Goal: Use online tool/utility: Utilize a website feature to perform a specific function

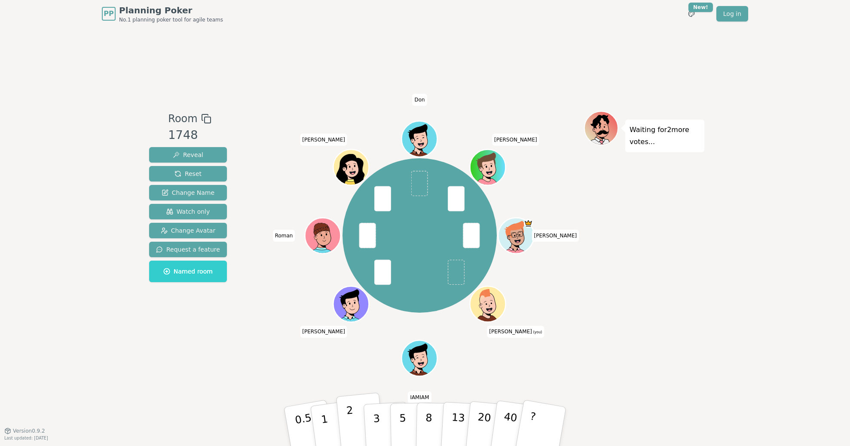
click at [348, 419] on p "2" at bounding box center [351, 427] width 11 height 47
click at [352, 418] on p "2" at bounding box center [351, 427] width 11 height 47
click at [333, 417] on button "1" at bounding box center [334, 427] width 51 height 70
click at [354, 414] on button "2" at bounding box center [360, 426] width 49 height 68
click at [335, 415] on button "1" at bounding box center [334, 427] width 51 height 70
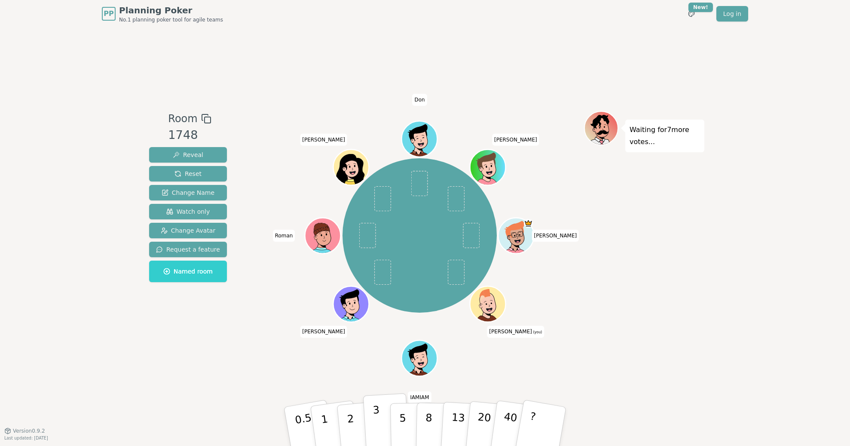
click at [376, 418] on p "3" at bounding box center [377, 427] width 9 height 47
click at [401, 412] on p "5" at bounding box center [402, 426] width 7 height 46
click at [242, 354] on div "Room 1748 Reveal Reset Change Name Watch only Change Avatar Request a feature N…" at bounding box center [425, 229] width 559 height 403
click at [382, 425] on button "3" at bounding box center [386, 426] width 47 height 67
click at [400, 425] on p "5" at bounding box center [402, 426] width 7 height 46
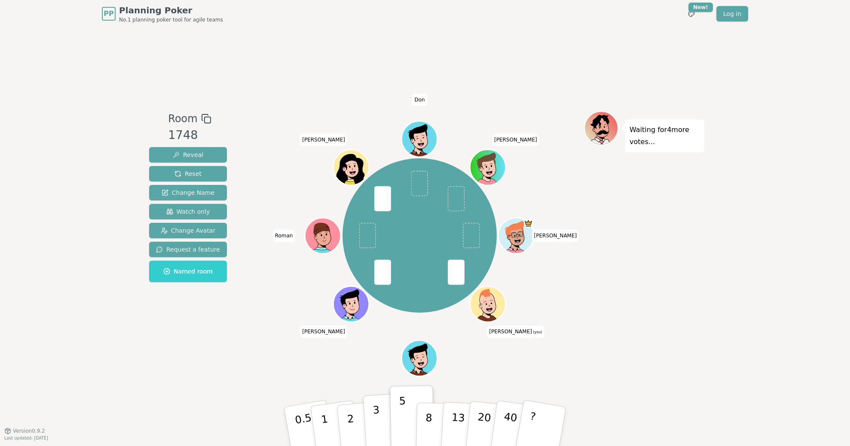
click at [381, 426] on button "3" at bounding box center [386, 426] width 47 height 67
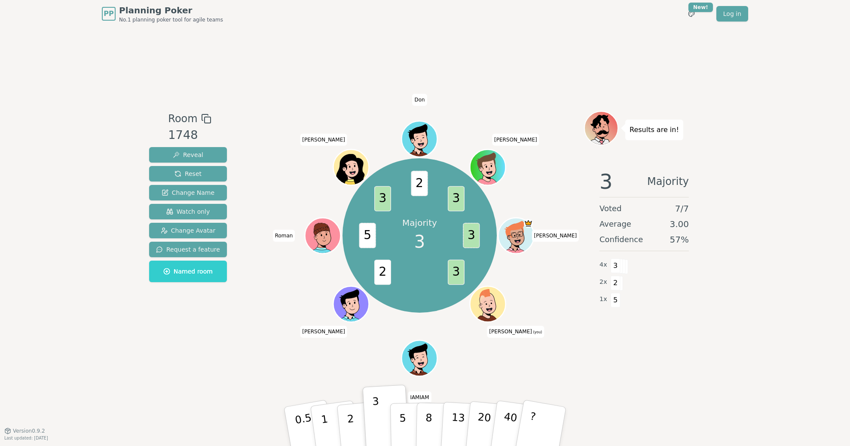
click at [570, 372] on div "Room 1748 Reveal Reset Change Name Watch only Change Avatar Request a feature N…" at bounding box center [425, 229] width 559 height 403
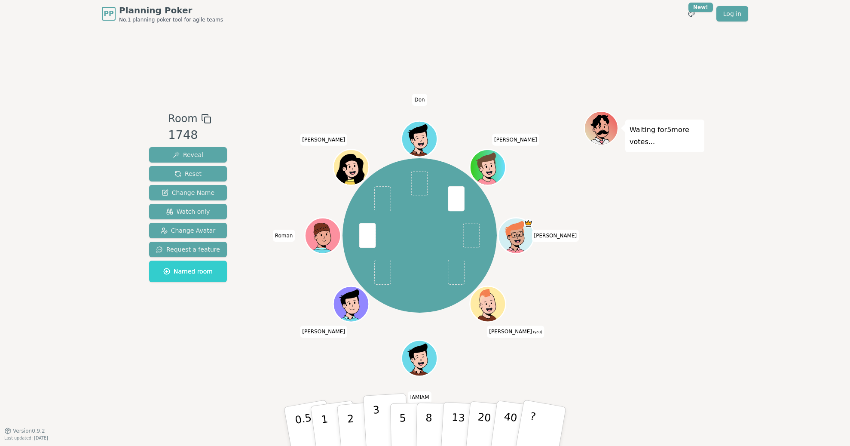
click at [380, 419] on button "3" at bounding box center [386, 426] width 47 height 67
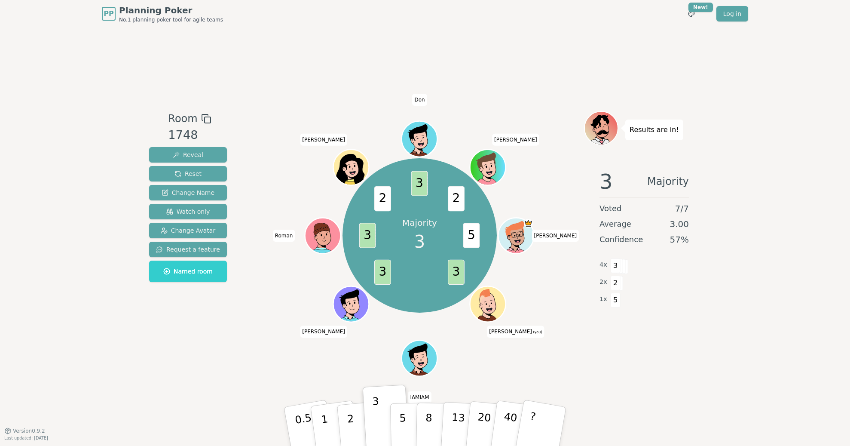
click at [205, 357] on div "Room 1748 Reveal Reset Change Name Watch only Change Avatar Request a feature N…" at bounding box center [425, 229] width 559 height 403
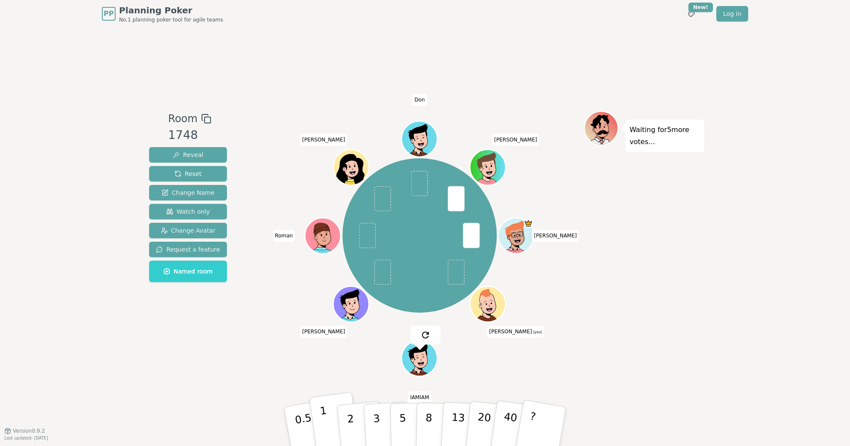
click at [328, 419] on button "1" at bounding box center [334, 427] width 51 height 70
click at [380, 428] on button "3" at bounding box center [386, 426] width 47 height 67
click at [349, 426] on p "2" at bounding box center [351, 427] width 11 height 47
click at [356, 413] on button "2" at bounding box center [360, 426] width 49 height 68
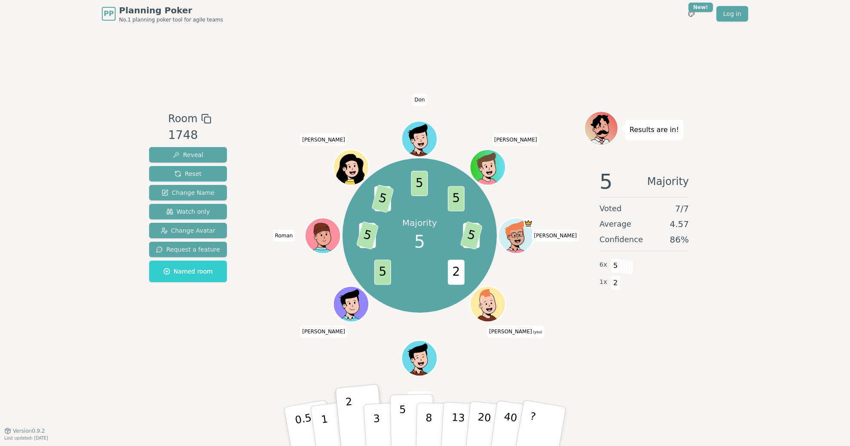
click at [402, 423] on p "5" at bounding box center [402, 426] width 7 height 46
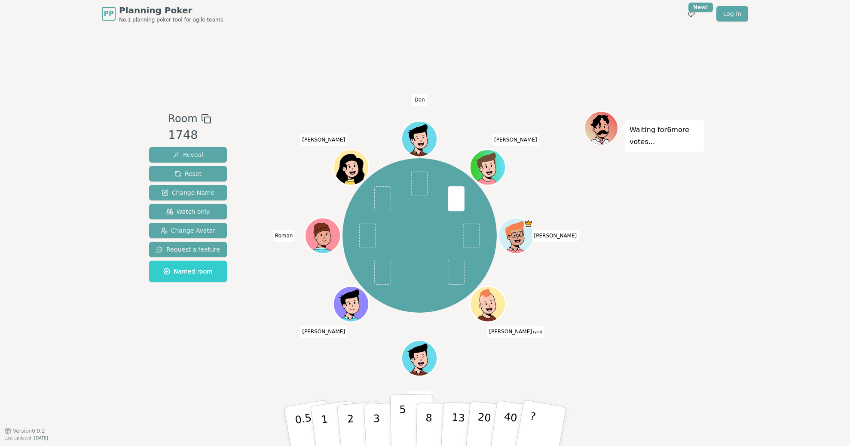
click at [396, 431] on button "5" at bounding box center [412, 426] width 44 height 65
click at [382, 417] on button "3" at bounding box center [386, 426] width 47 height 67
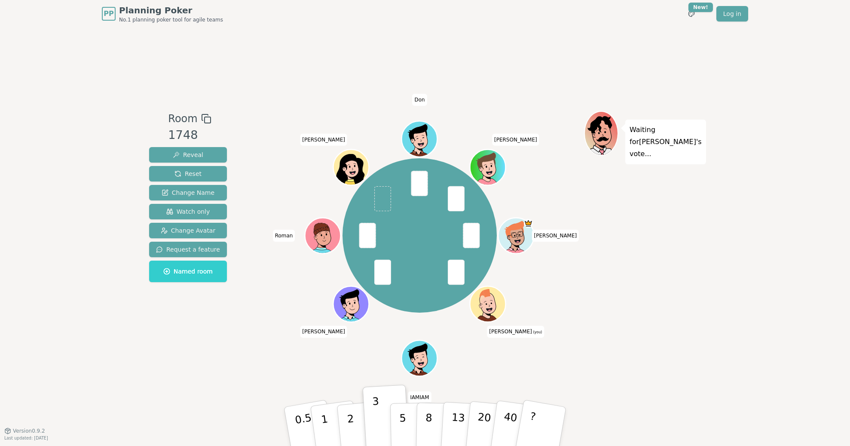
click at [312, 343] on div "[PERSON_NAME] (you) [PERSON_NAME] [PERSON_NAME] [PERSON_NAME]" at bounding box center [419, 235] width 329 height 219
click at [251, 323] on div "Room 1748 Reveal Reset Change Name Watch only Change Avatar Request a feature N…" at bounding box center [425, 229] width 559 height 236
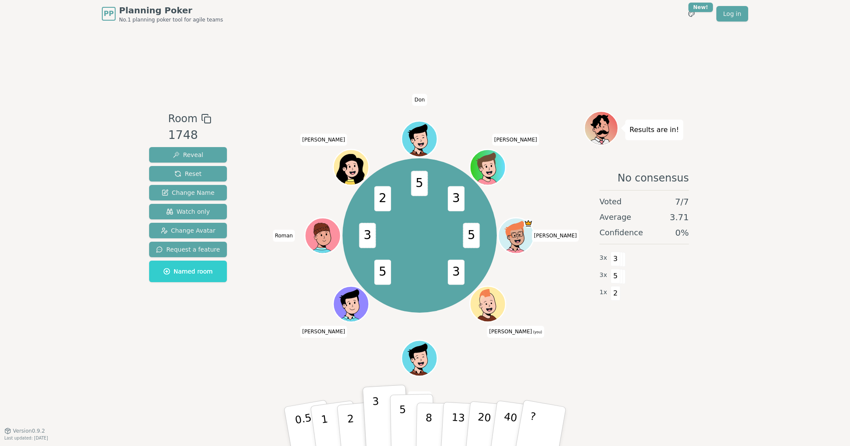
click at [405, 429] on p "5" at bounding box center [402, 426] width 7 height 46
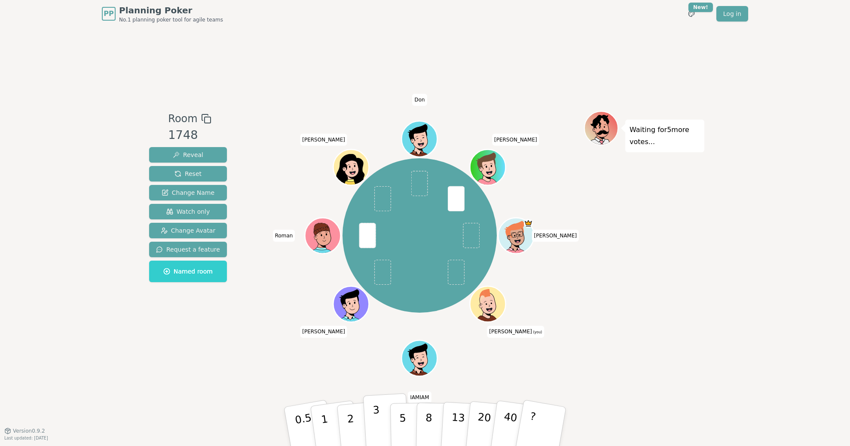
click at [377, 423] on p "3" at bounding box center [377, 427] width 9 height 47
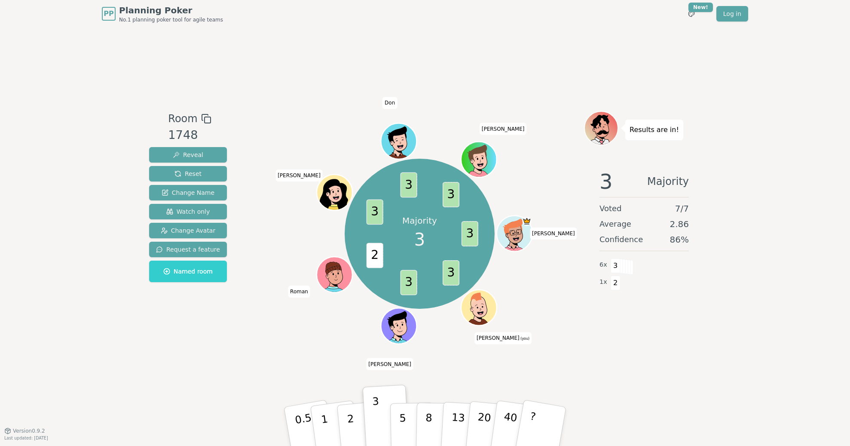
click at [423, 27] on div "PP Planning Poker No.1 planning poker tool for agile teams Toggle theme New! Lo…" at bounding box center [425, 14] width 646 height 28
